Goal: Task Accomplishment & Management: Manage account settings

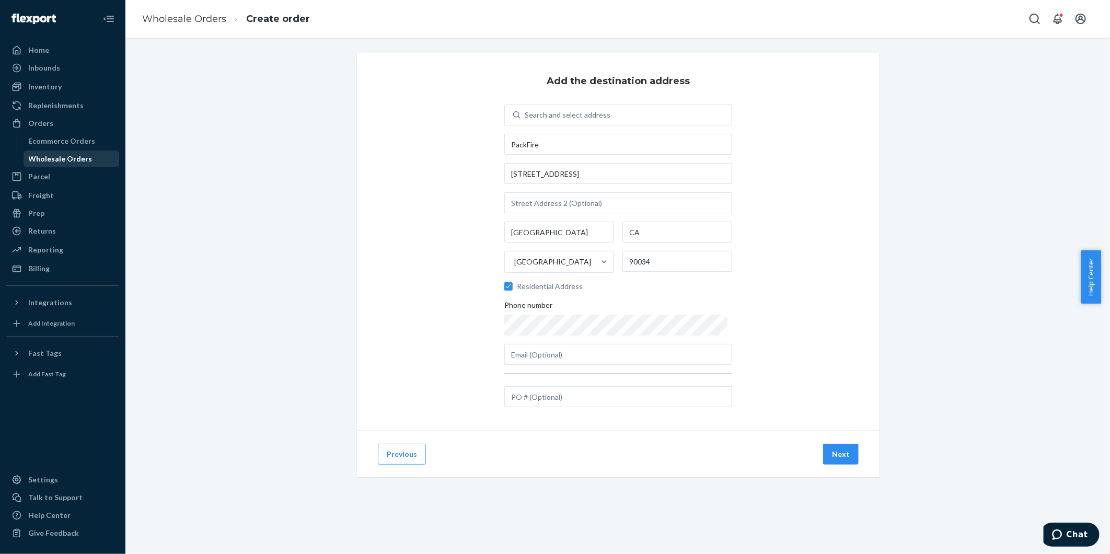
drag, startPoint x: 76, startPoint y: 157, endPoint x: 99, endPoint y: 160, distance: 23.2
click at [76, 157] on div "Wholesale Orders" at bounding box center [61, 159] width 64 height 10
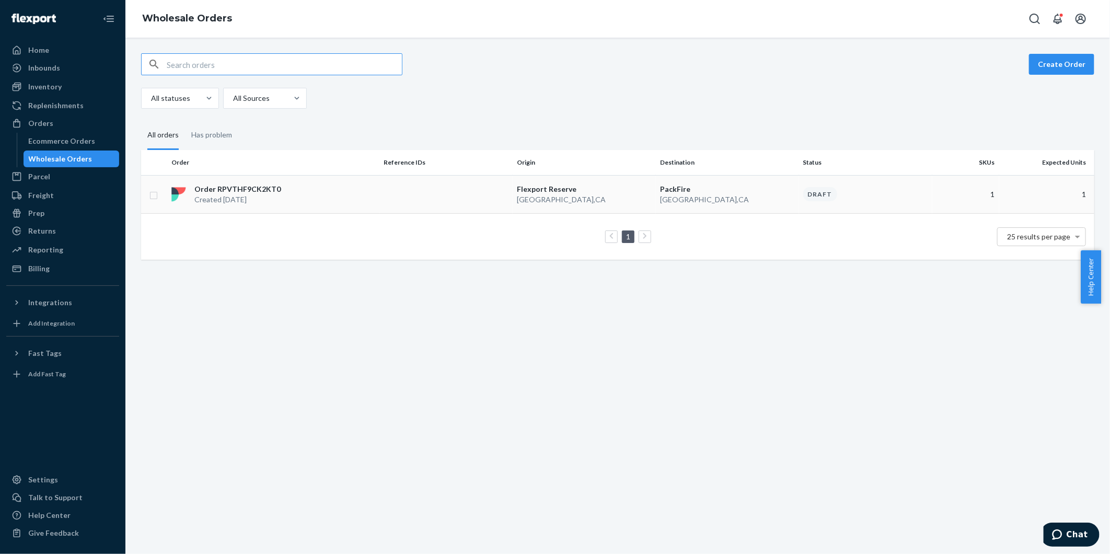
click at [513, 199] on td "[GEOGRAPHIC_DATA] [GEOGRAPHIC_DATA] , [GEOGRAPHIC_DATA]" at bounding box center [584, 194] width 143 height 38
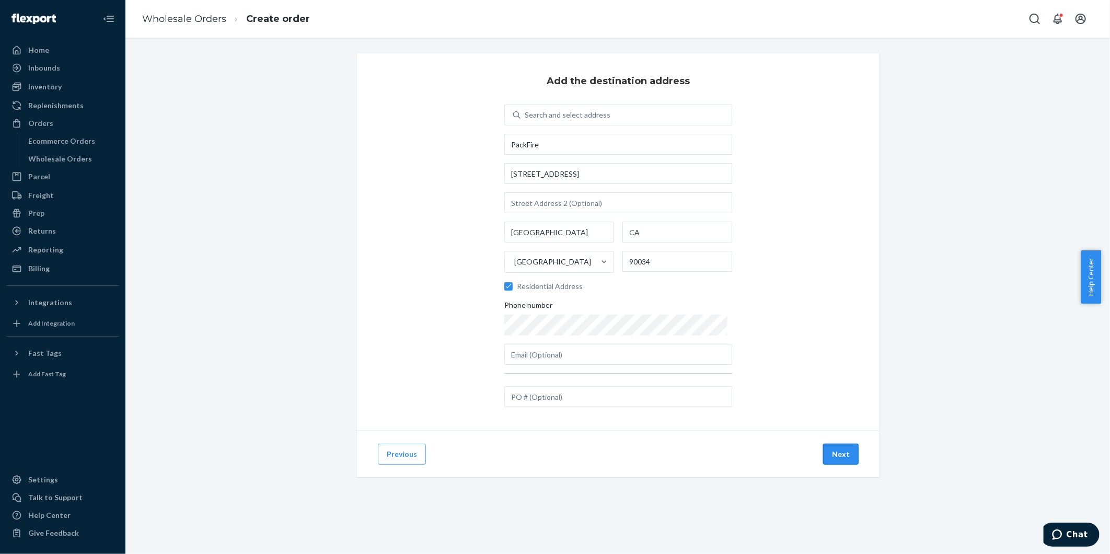
click at [842, 460] on button "Next" at bounding box center [841, 454] width 36 height 21
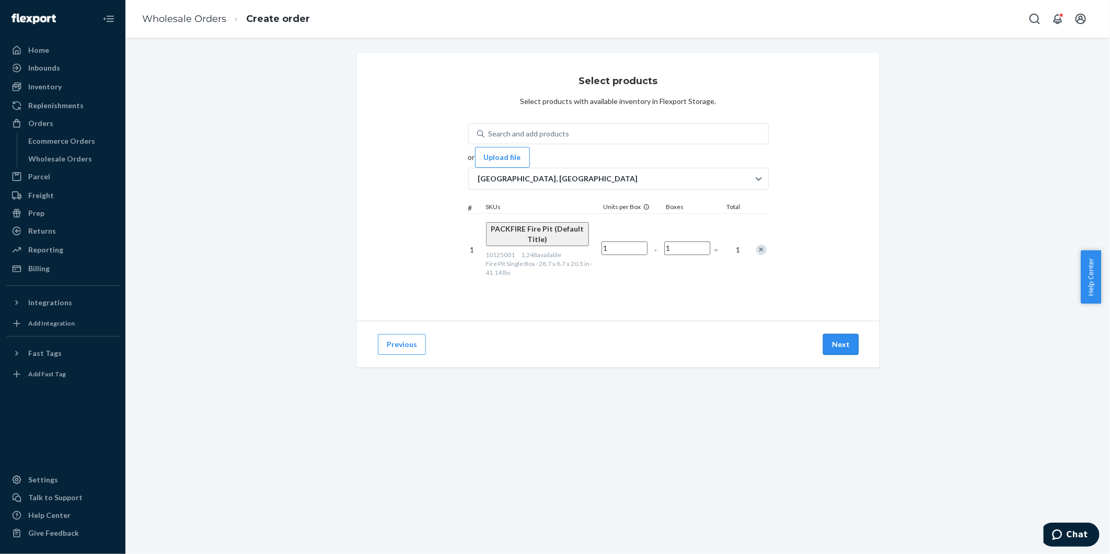
click at [832, 344] on button "Next" at bounding box center [841, 344] width 36 height 21
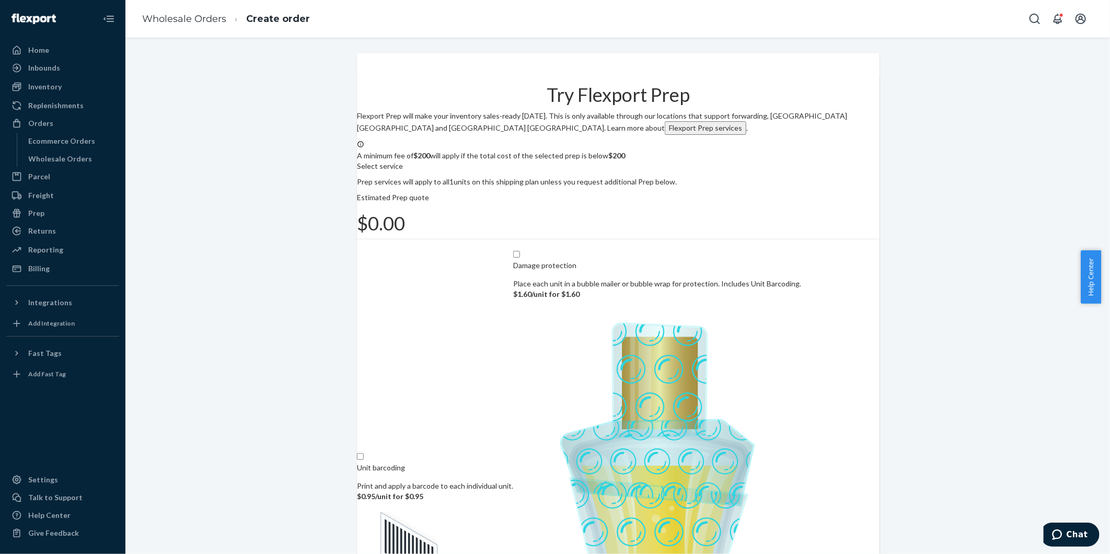
scroll to position [68, 0]
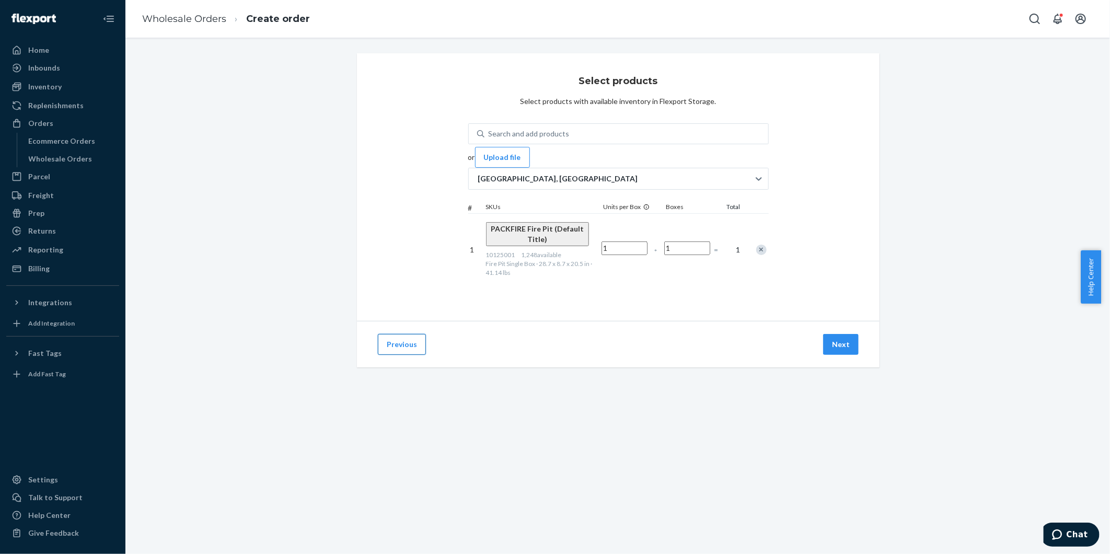
click at [392, 340] on button "Previous" at bounding box center [402, 344] width 48 height 21
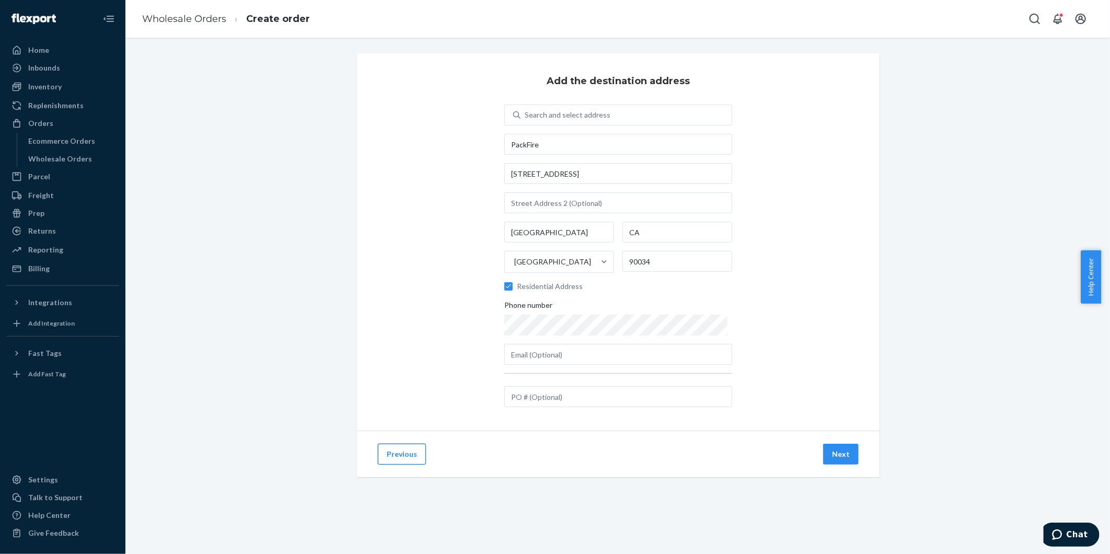
click at [389, 461] on button "Previous" at bounding box center [402, 454] width 48 height 21
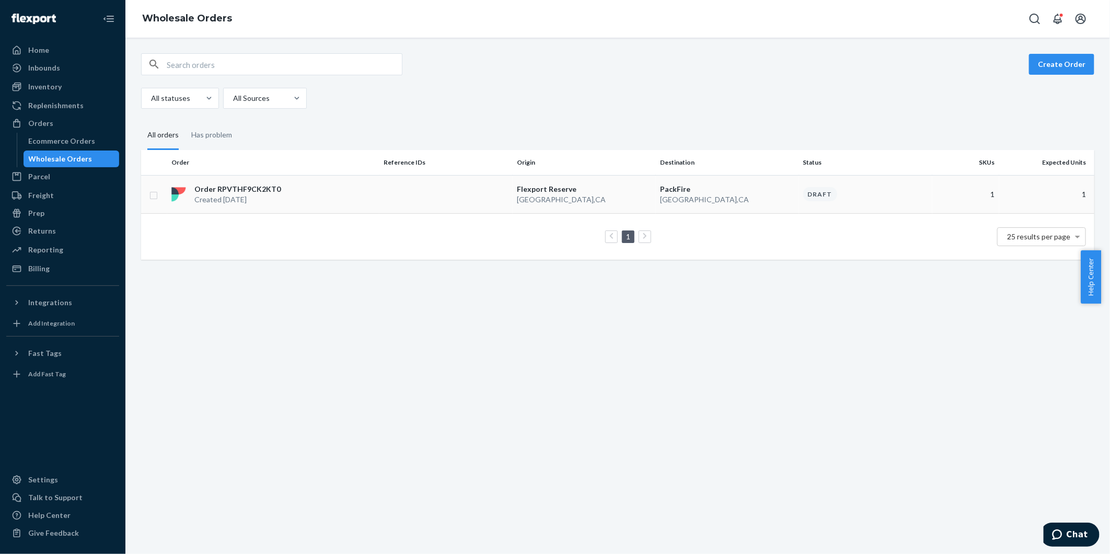
click at [454, 201] on td at bounding box center [446, 194] width 133 height 38
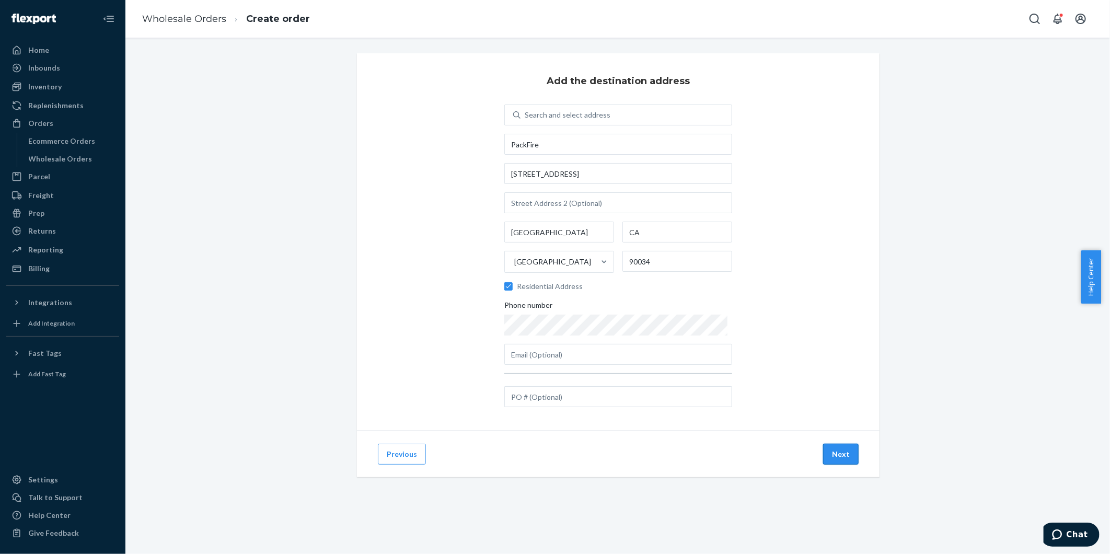
click at [835, 458] on button "Next" at bounding box center [841, 454] width 36 height 21
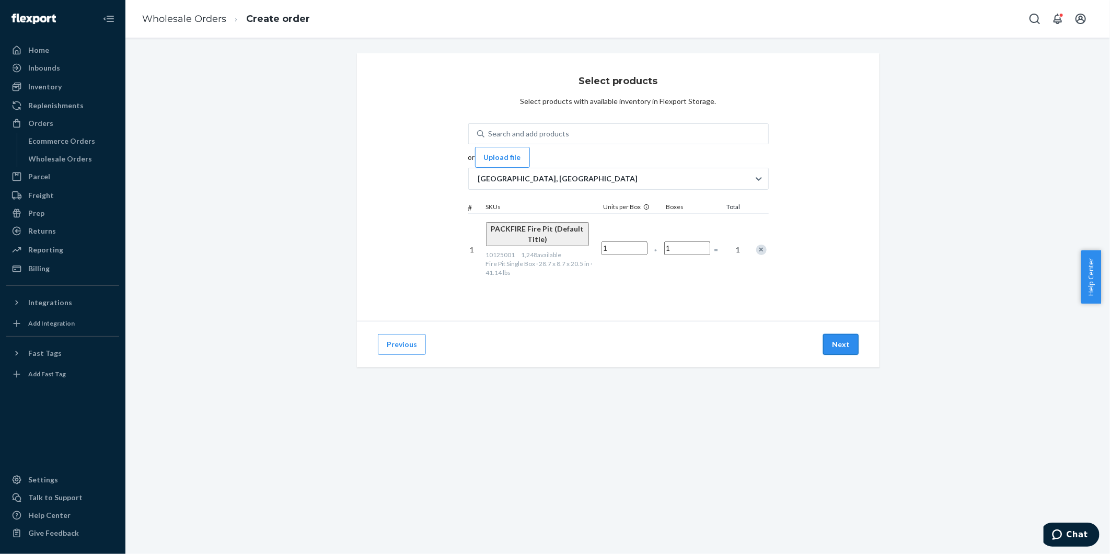
click at [849, 348] on button "Next" at bounding box center [841, 344] width 36 height 21
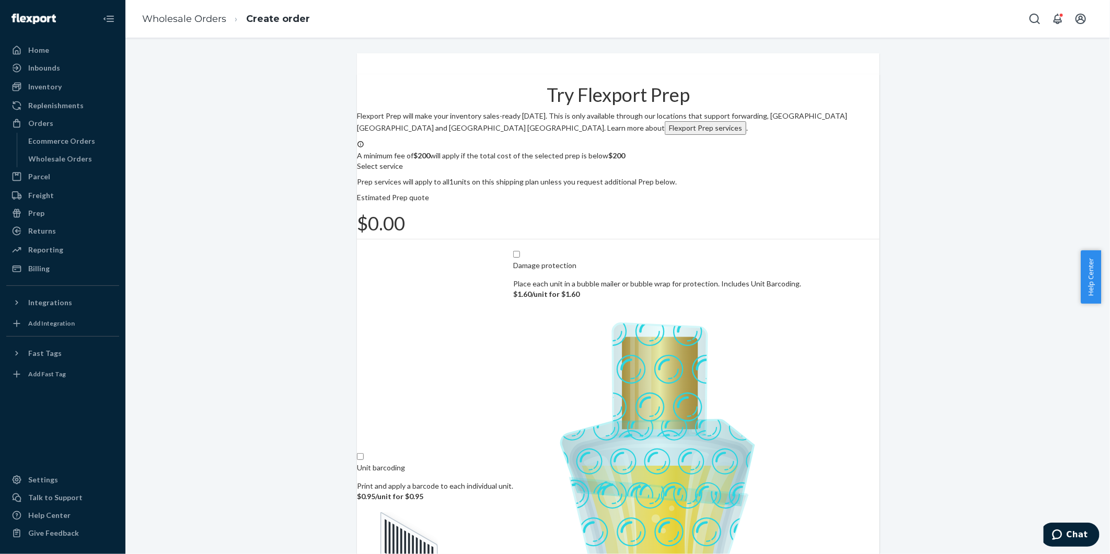
scroll to position [68, 0]
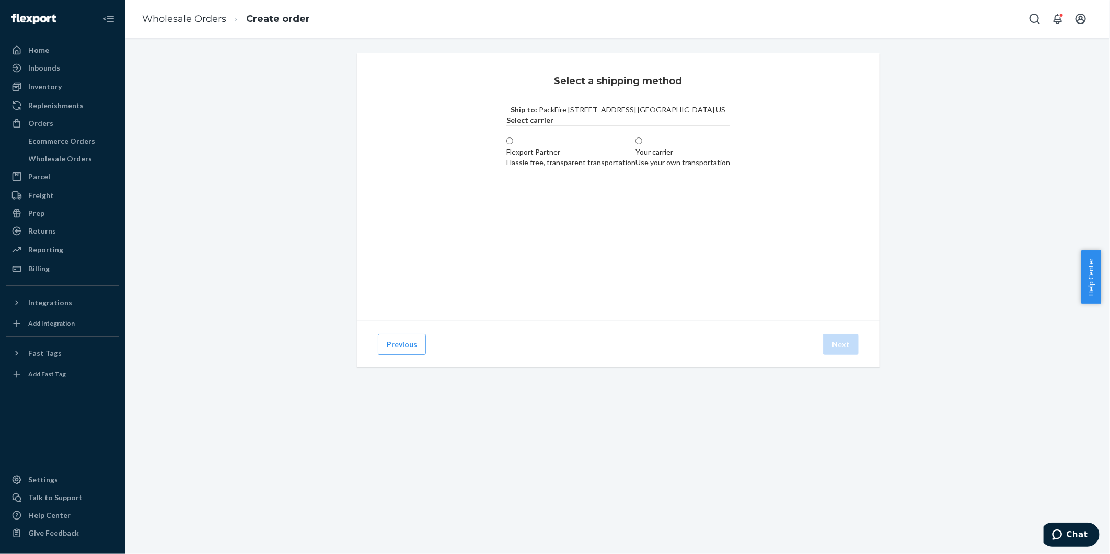
click at [513, 146] on span at bounding box center [513, 141] width 0 height 9
click at [507, 144] on input "Flexport Partner Hassle free, transparent transportation" at bounding box center [510, 140] width 7 height 7
radio input "true"
click at [700, 223] on label "Small Parcel $13 for estimated 1 box" at bounding box center [662, 207] width 76 height 31
click at [630, 200] on input "Small Parcel $13 for estimated 1 box" at bounding box center [627, 196] width 7 height 7
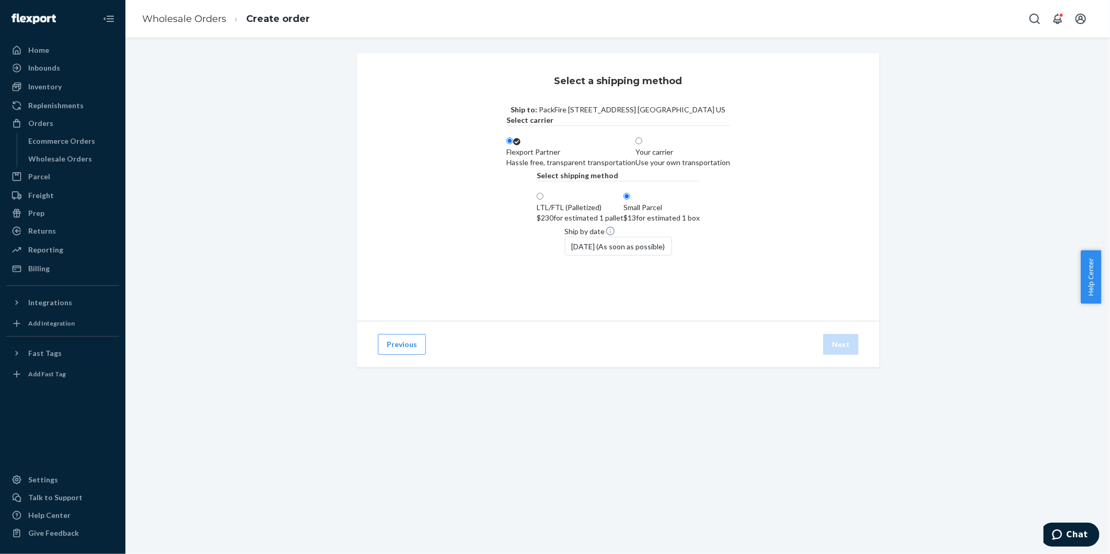
radio input "true"
click at [398, 355] on button "Previous" at bounding box center [402, 344] width 48 height 21
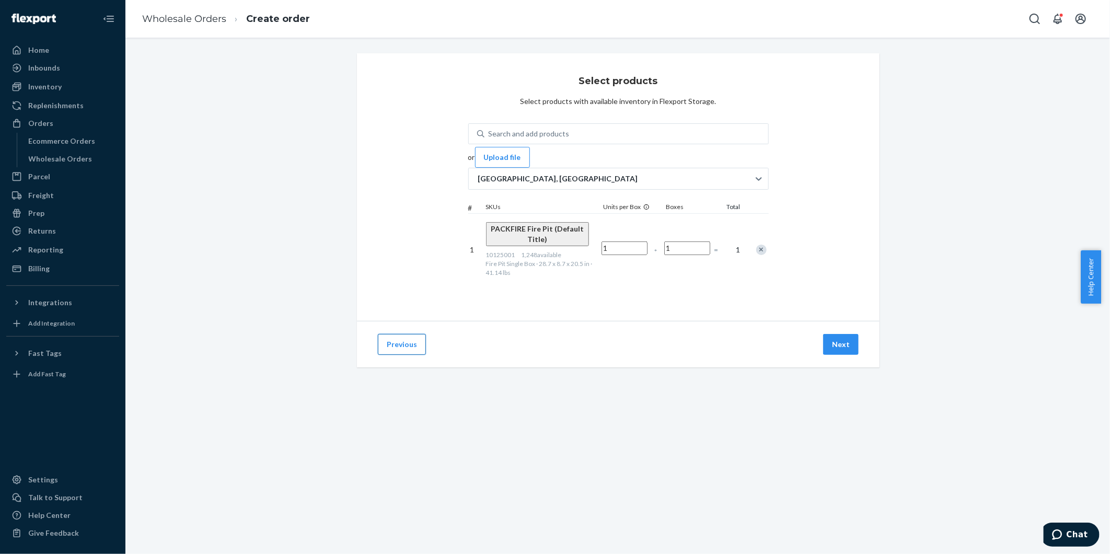
click at [398, 343] on button "Previous" at bounding box center [402, 344] width 48 height 21
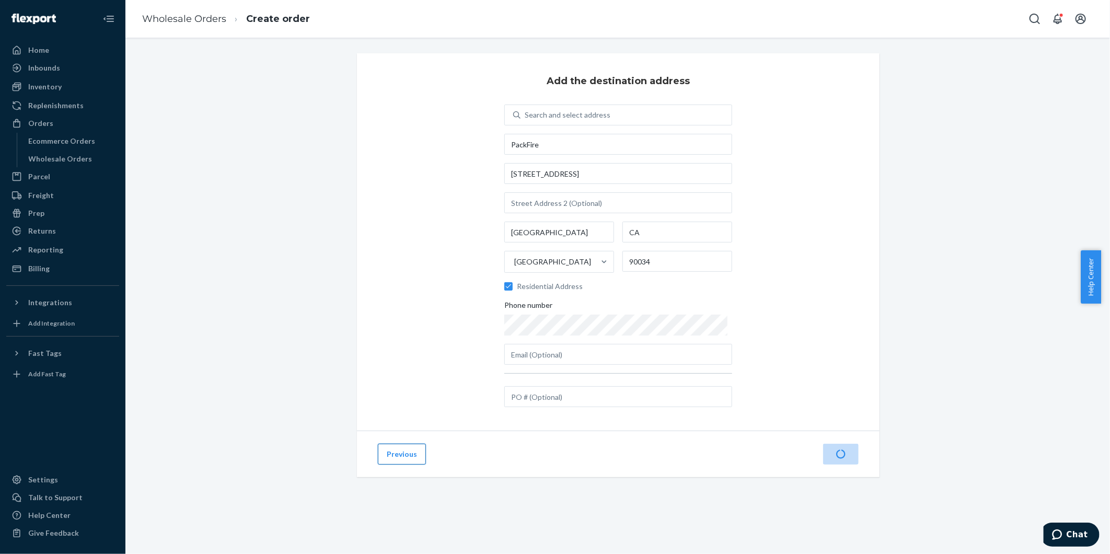
click at [396, 449] on button "Previous" at bounding box center [402, 454] width 48 height 21
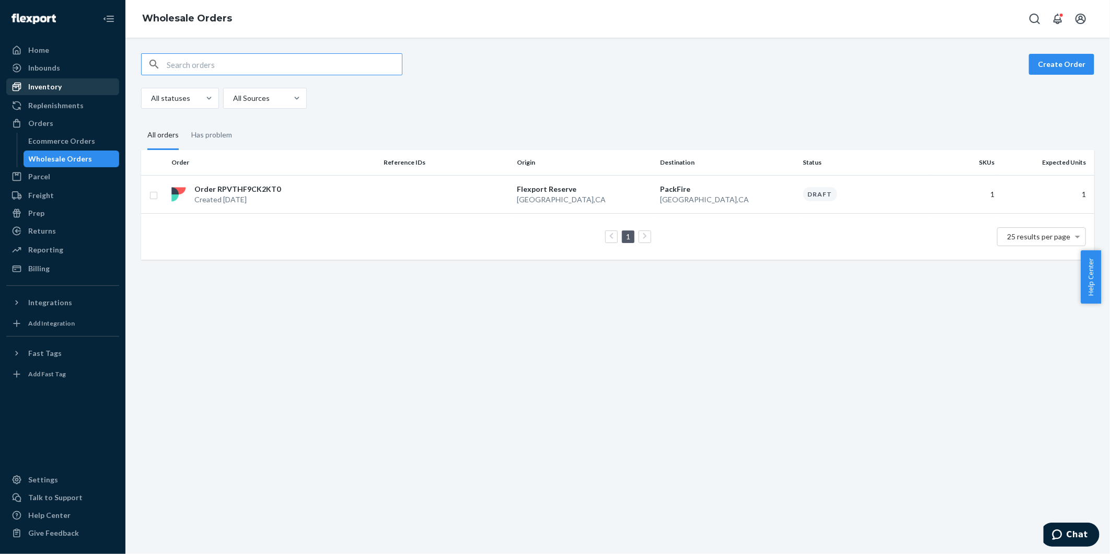
click at [62, 82] on div "Inventory" at bounding box center [62, 86] width 111 height 15
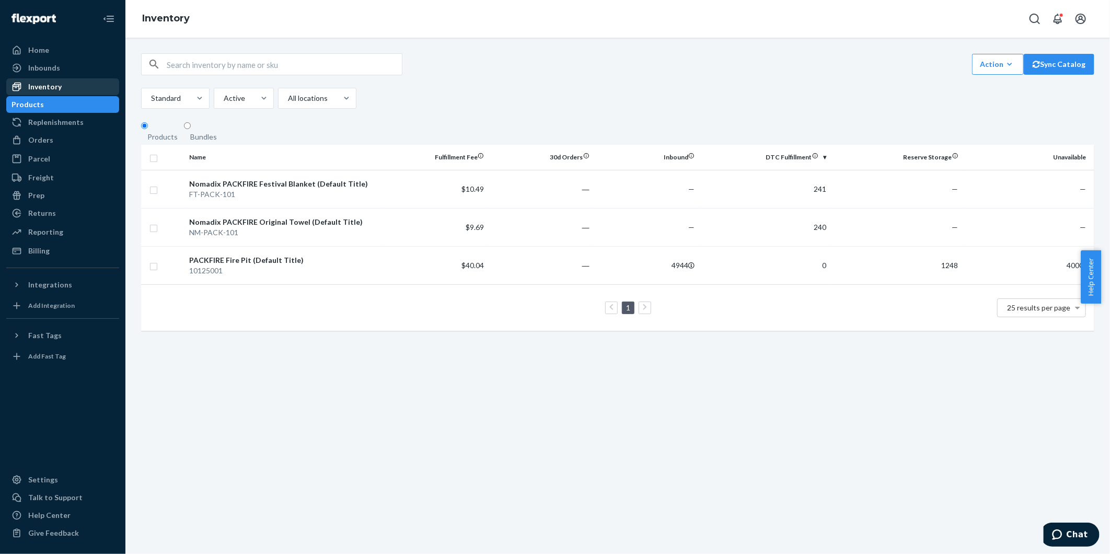
click at [49, 88] on div "Inventory" at bounding box center [44, 87] width 33 height 10
click at [53, 115] on div "Replenishments" at bounding box center [62, 122] width 111 height 15
